Goal: Find specific page/section: Find specific page/section

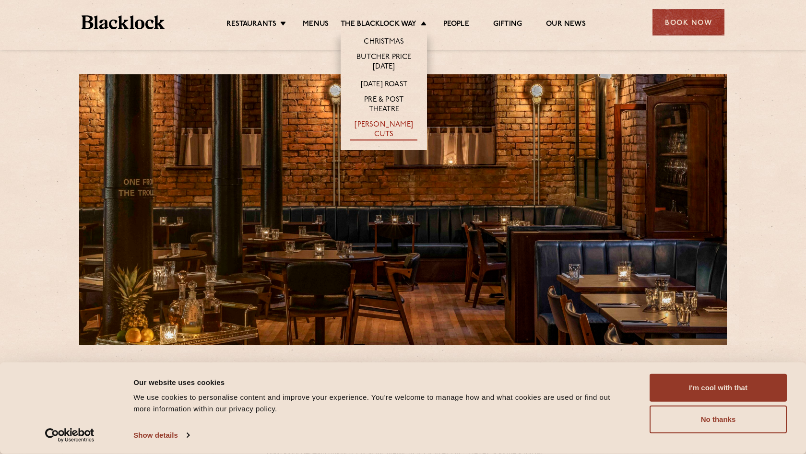
click at [380, 122] on link "[PERSON_NAME] Cuts" at bounding box center [383, 130] width 67 height 20
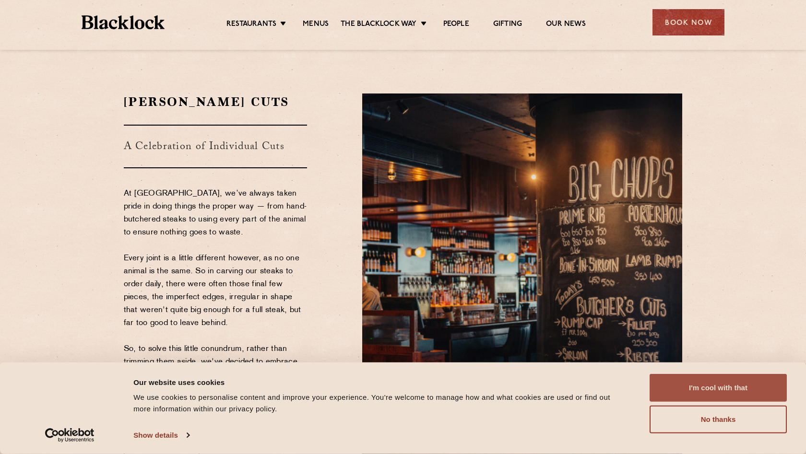
click at [733, 380] on button "I'm cool with that" at bounding box center [718, 388] width 137 height 28
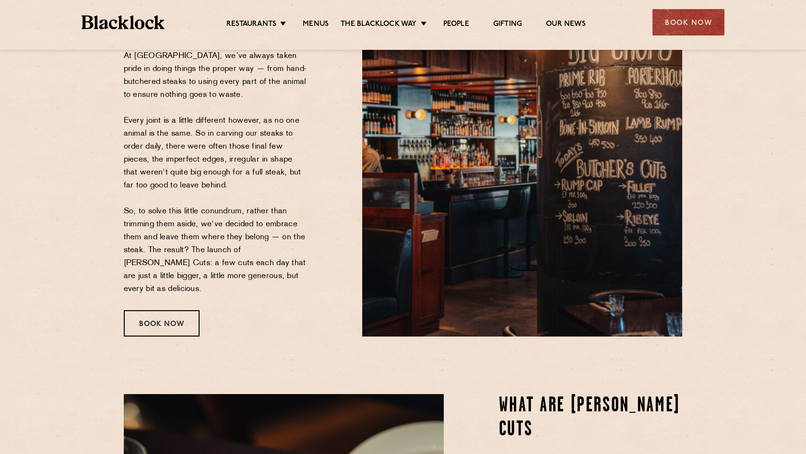
scroll to position [136, 0]
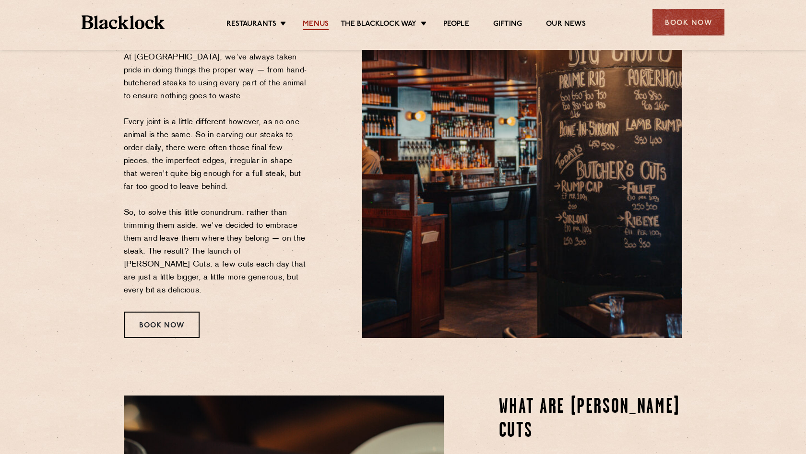
click at [313, 22] on link "Menus" at bounding box center [316, 25] width 26 height 11
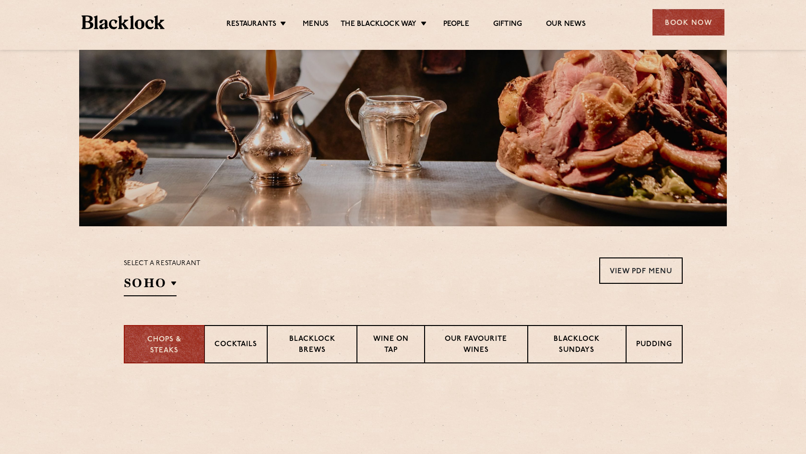
scroll to position [150, 0]
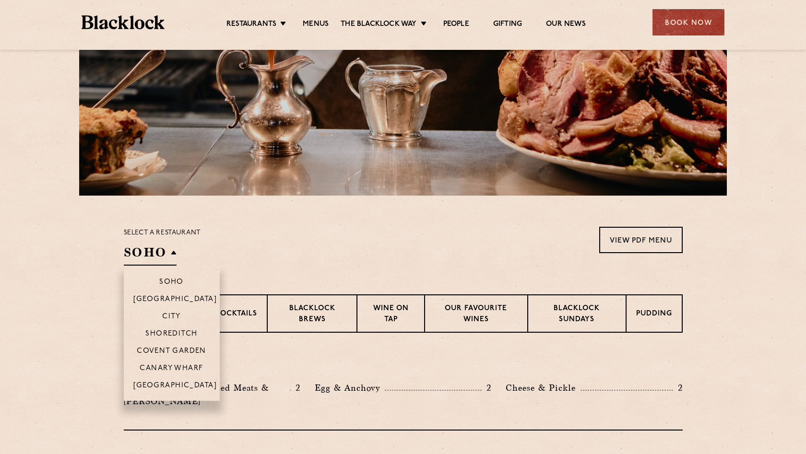
click at [161, 249] on h2 "SOHO" at bounding box center [150, 255] width 53 height 22
click at [167, 379] on li "[GEOGRAPHIC_DATA]" at bounding box center [172, 389] width 96 height 24
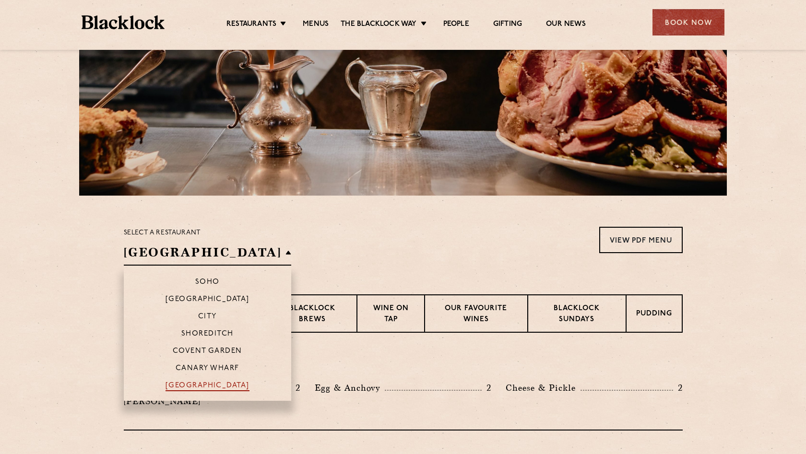
click at [166, 386] on p "[GEOGRAPHIC_DATA]" at bounding box center [208, 387] width 84 height 10
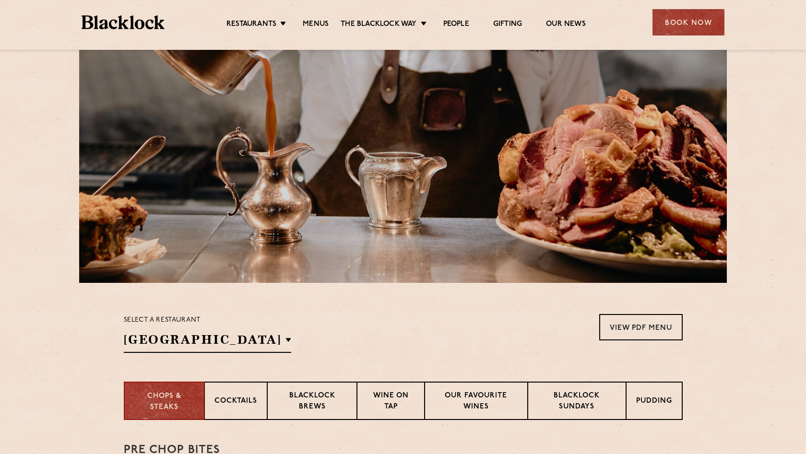
scroll to position [272, 0]
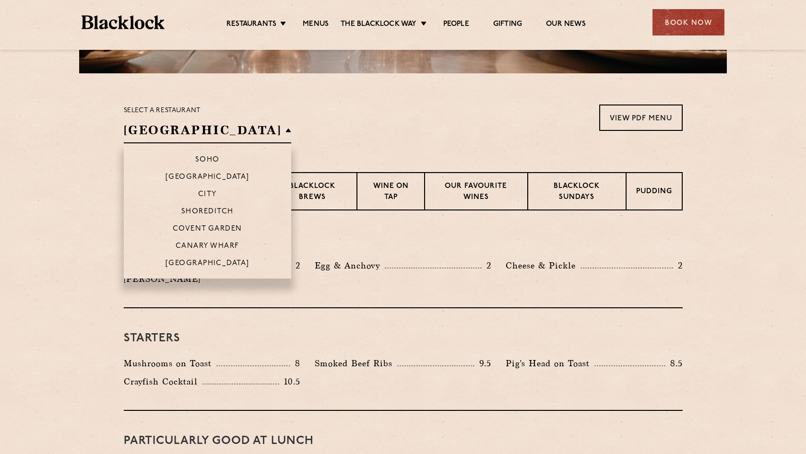
click at [156, 139] on h2 "[GEOGRAPHIC_DATA]" at bounding box center [208, 133] width 168 height 22
